Goal: Task Accomplishment & Management: Manage account settings

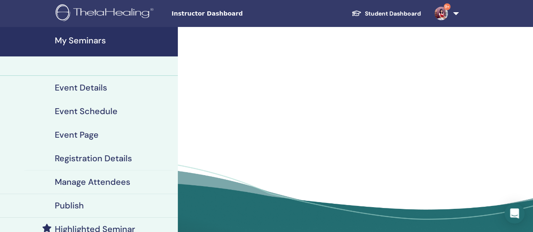
click at [220, 14] on link "Student Dashboard" at bounding box center [385, 14] width 83 height 16
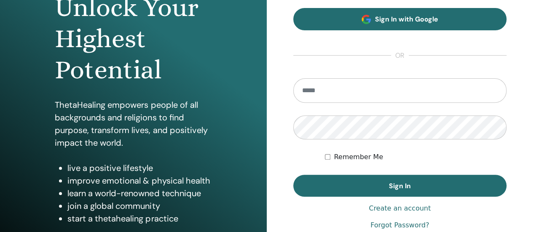
scroll to position [100, 0]
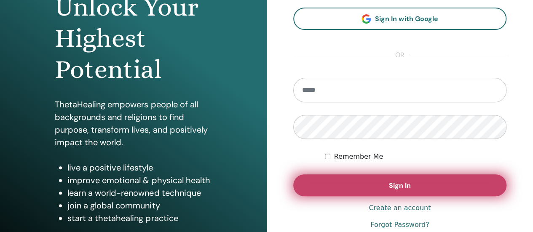
type input "**********"
click at [377, 184] on button "Sign In" at bounding box center [399, 185] width 213 height 22
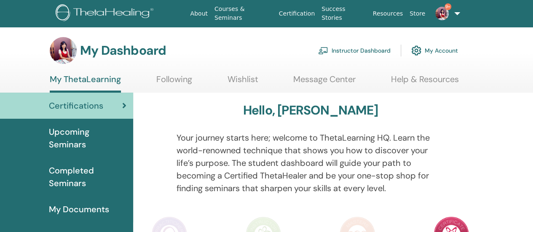
click at [375, 51] on link "Instructor Dashboard" at bounding box center [354, 50] width 72 height 19
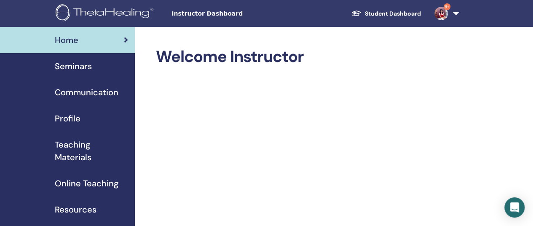
click at [69, 64] on span "Seminars" at bounding box center [73, 66] width 37 height 13
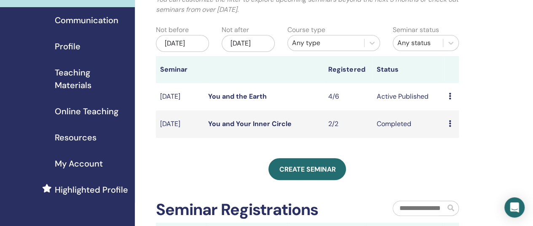
scroll to position [72, 0]
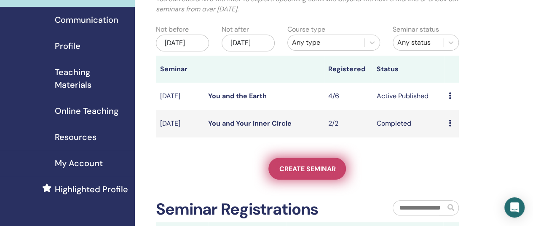
click at [300, 173] on span "Create seminar" at bounding box center [307, 168] width 56 height 9
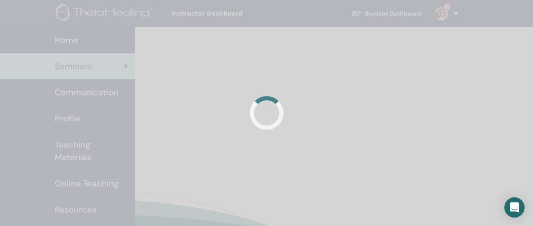
scroll to position [72, 0]
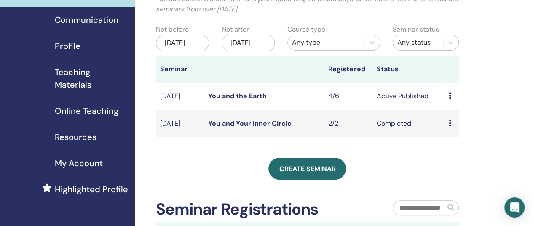
click at [244, 100] on link "You and the Earth" at bounding box center [237, 95] width 59 height 9
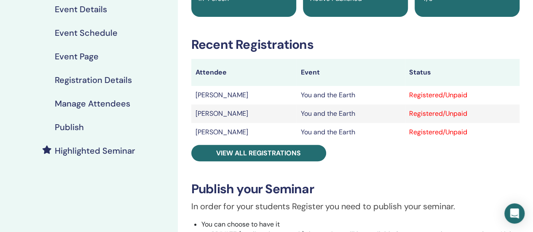
scroll to position [106, 0]
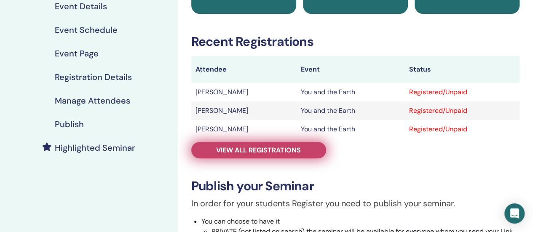
click at [303, 153] on link "View all registrations" at bounding box center [258, 150] width 135 height 16
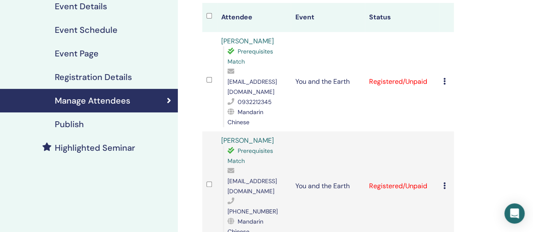
click at [443, 78] on icon at bounding box center [444, 81] width 3 height 7
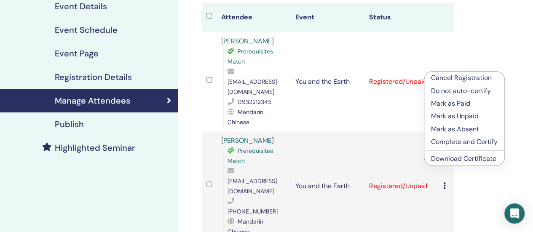
click at [451, 157] on link "Download Certificate" at bounding box center [463, 158] width 65 height 9
